Goal: Communication & Community: Participate in discussion

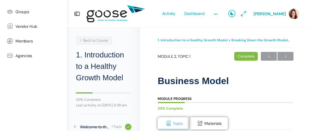
scroll to position [112, 0]
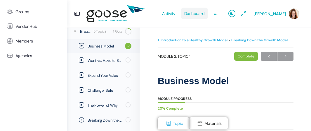
click at [203, 15] on span "Dashboard" at bounding box center [194, 13] width 20 height 27
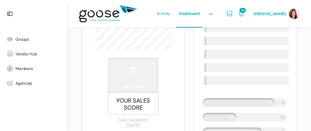
scroll to position [788, 0]
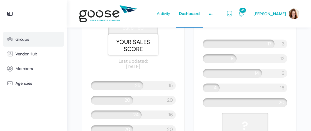
click at [22, 37] on span "Groups" at bounding box center [22, 39] width 14 height 5
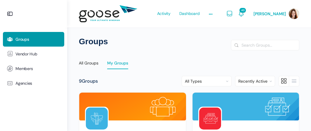
click at [119, 64] on div "My Groups" at bounding box center [117, 64] width 21 height 9
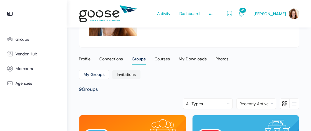
scroll to position [175, 0]
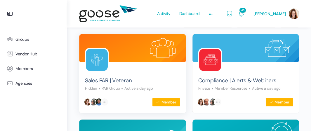
click at [148, 76] on div "Sales PAR | Veteran Hidden PAR Group Active a day ago" at bounding box center [132, 82] width 95 height 20
click at [157, 22] on div "Activity Dashboard Learn Courses Map Your Growth Marketing Hub Sales Hub Servic…" at bounding box center [185, 13] width 78 height 27
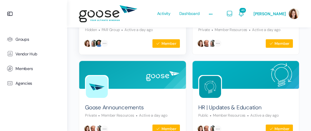
scroll to position [204, 0]
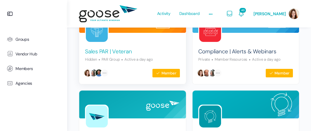
click at [118, 51] on link "Sales PAR | Veteran" at bounding box center [108, 52] width 47 height 8
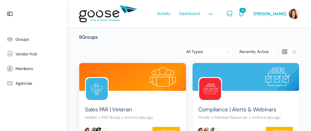
scroll to position [146, 0]
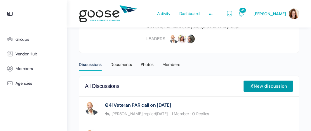
scroll to position [175, 0]
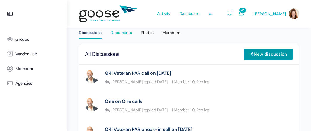
click at [121, 33] on div "Documents" at bounding box center [121, 34] width 22 height 9
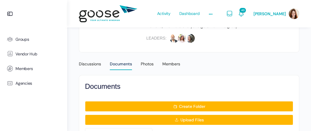
scroll to position [146, 0]
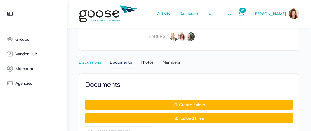
click at [84, 60] on div "Discussions" at bounding box center [90, 63] width 22 height 9
